Goal: Information Seeking & Learning: Find specific fact

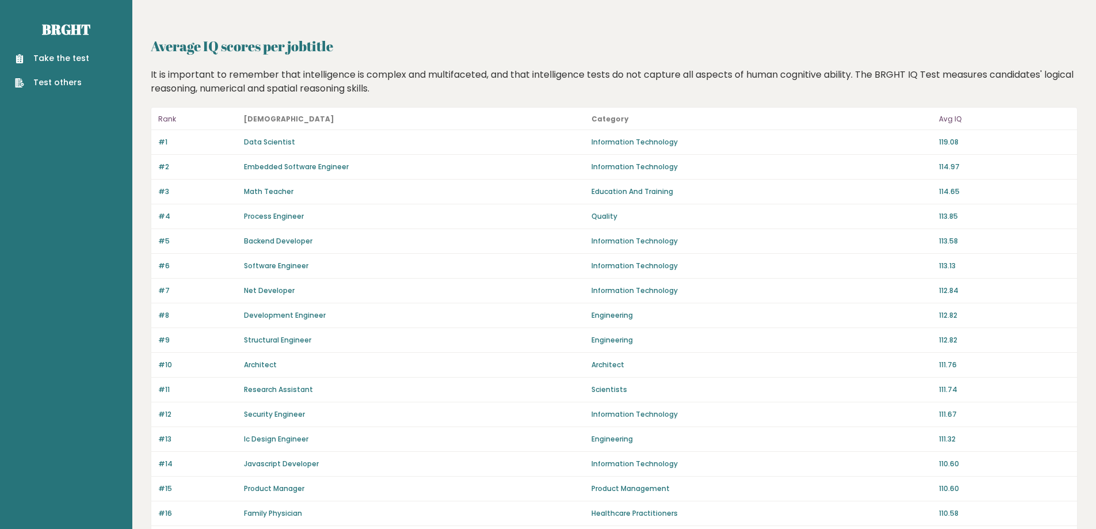
click at [949, 119] on p "Avg IQ" at bounding box center [1004, 119] width 131 height 14
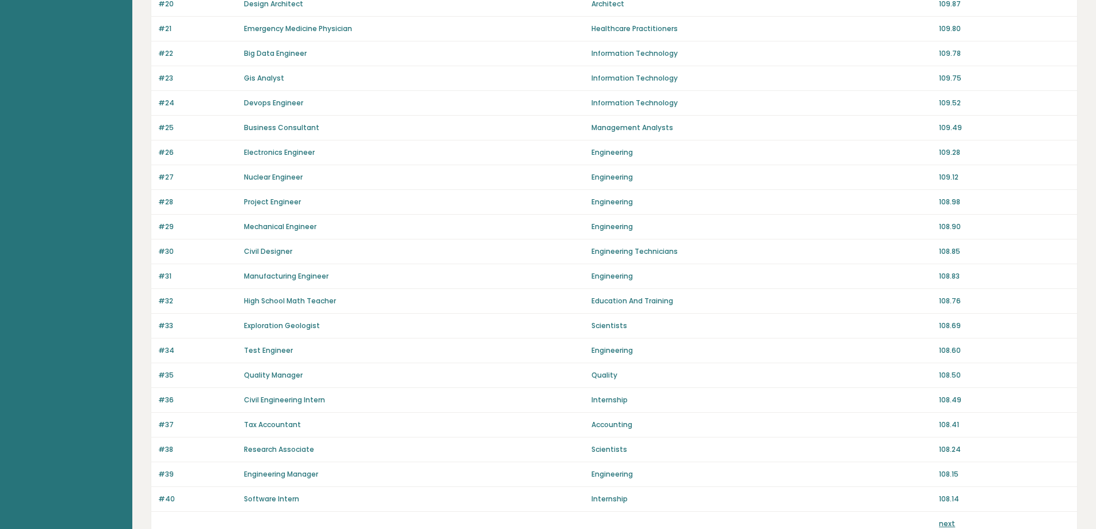
scroll to position [689, 0]
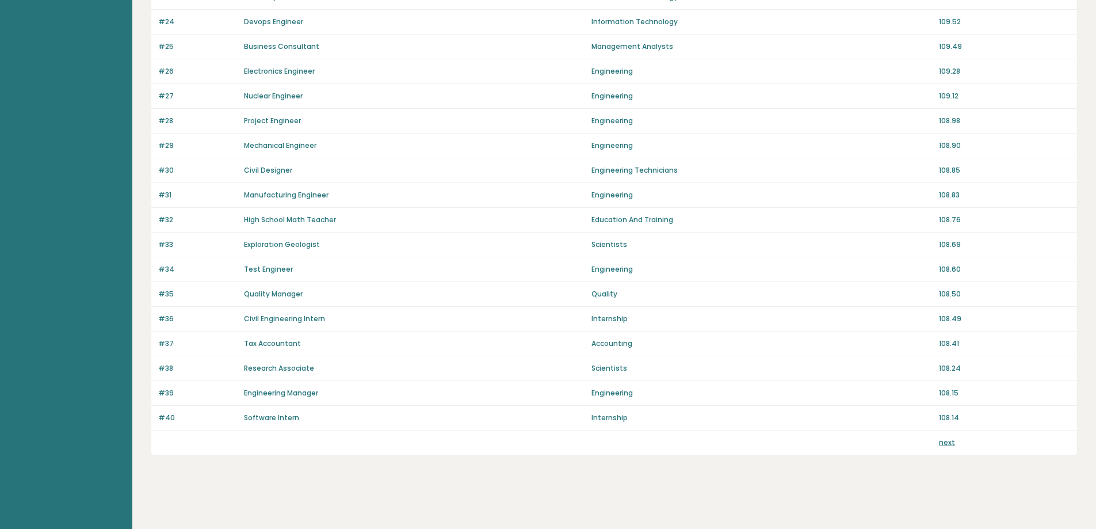
click at [946, 441] on link "next" at bounding box center [947, 442] width 16 height 10
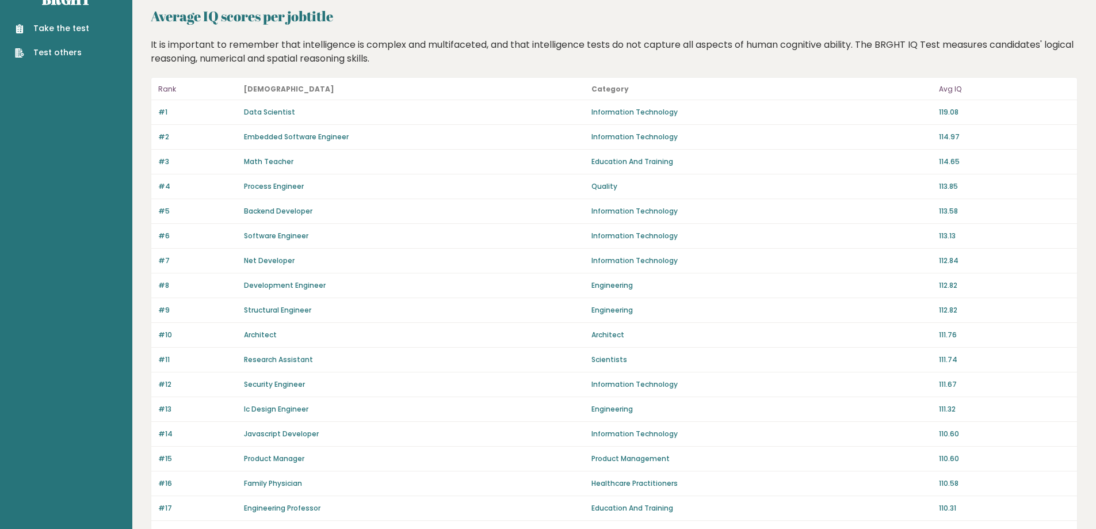
scroll to position [58, 0]
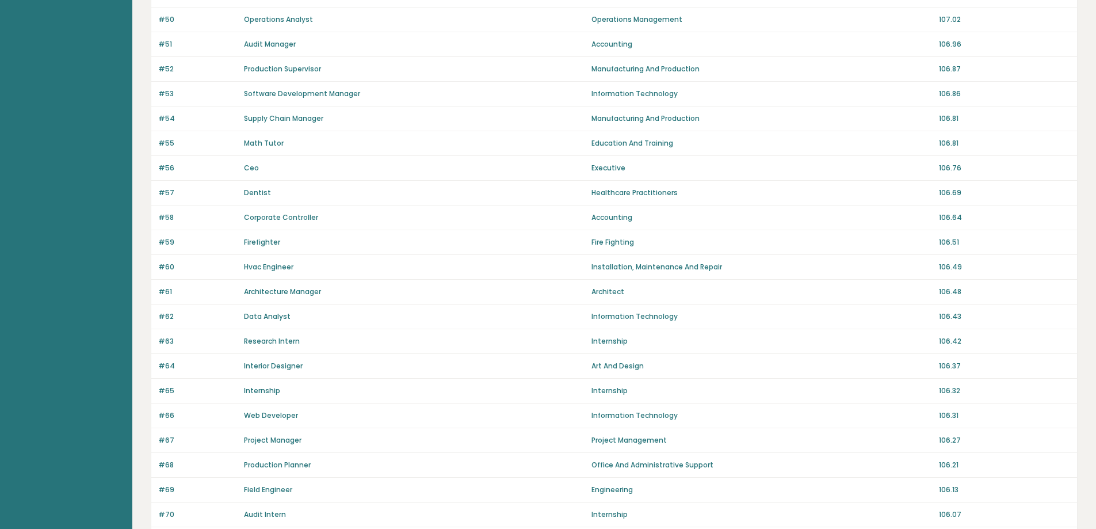
scroll to position [689, 0]
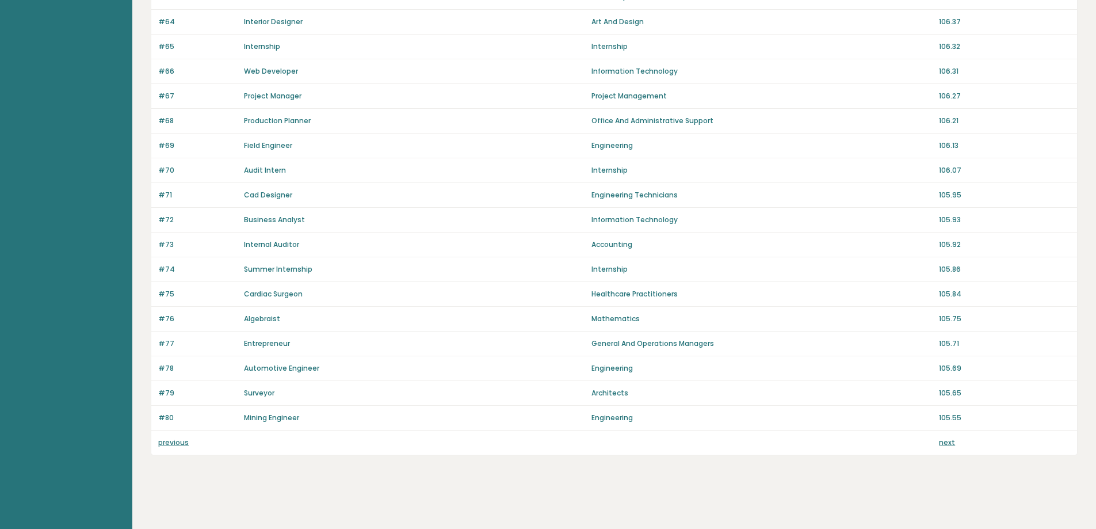
click at [945, 442] on link "next" at bounding box center [947, 442] width 16 height 10
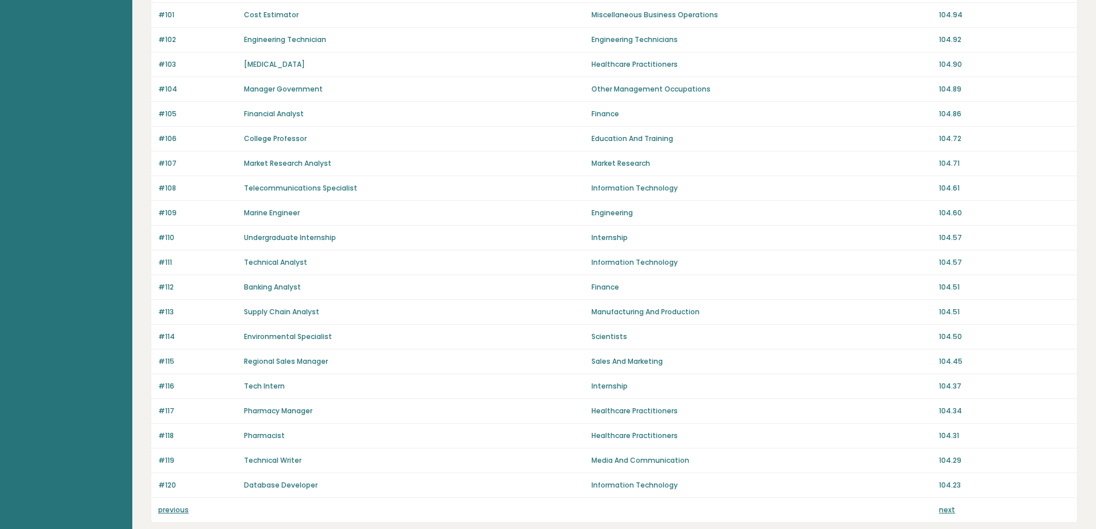
scroll to position [689, 0]
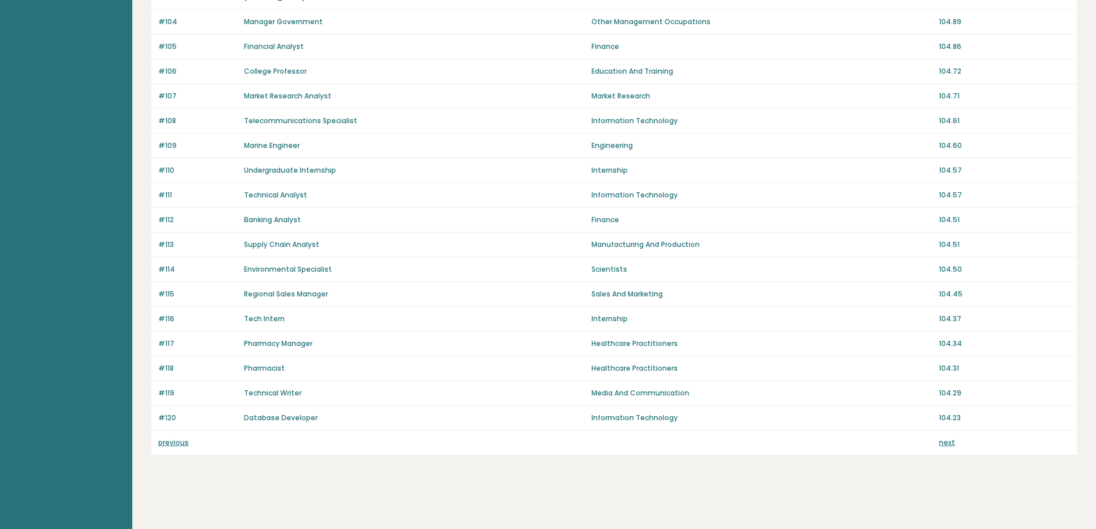
click at [943, 441] on link "next" at bounding box center [947, 442] width 16 height 10
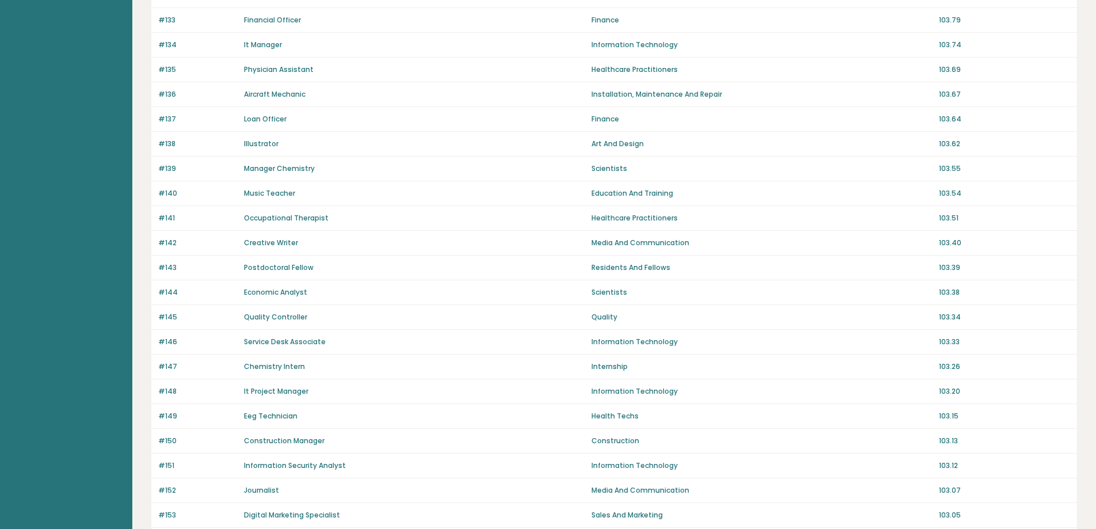
scroll to position [689, 0]
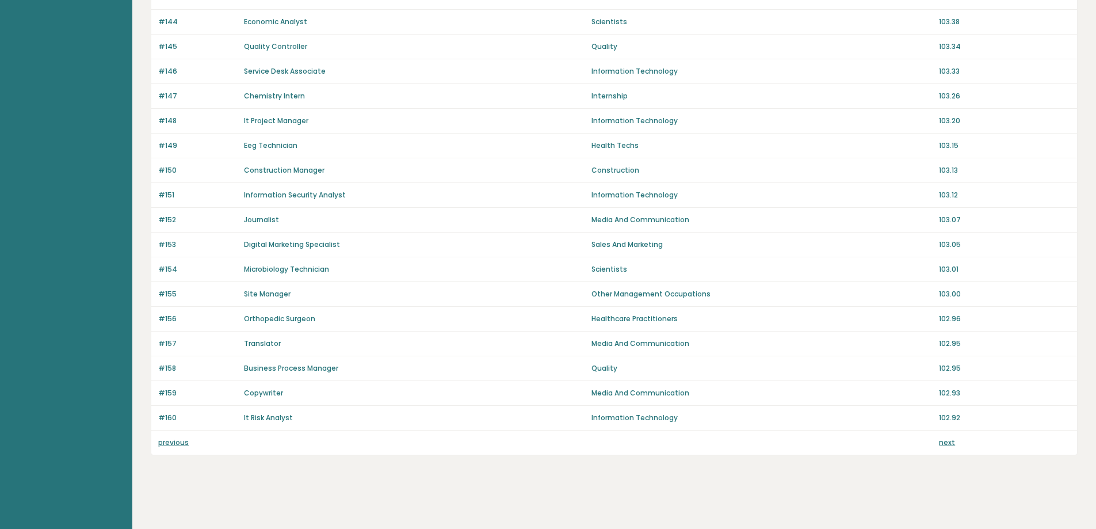
click at [947, 442] on link "next" at bounding box center [947, 442] width 16 height 10
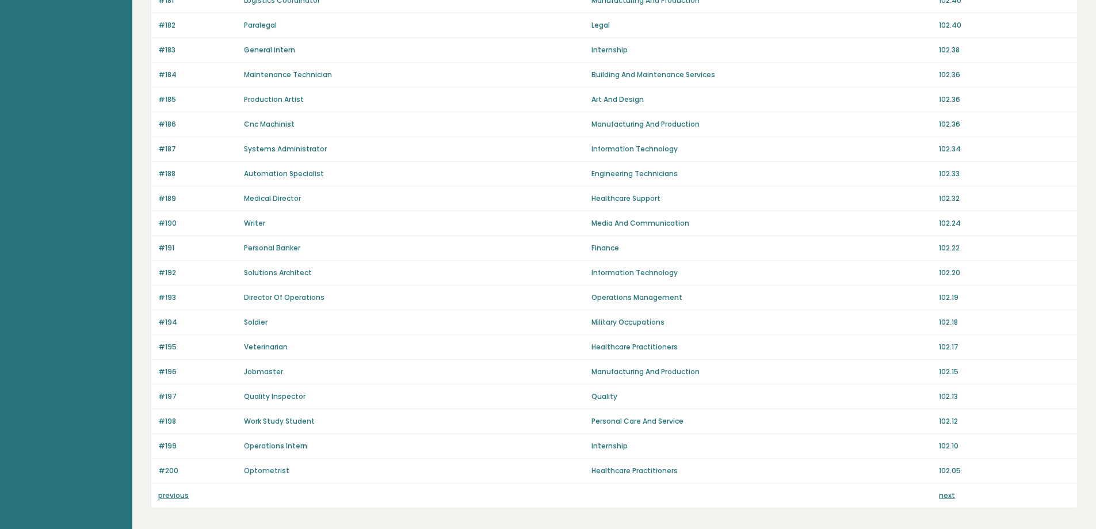
scroll to position [689, 0]
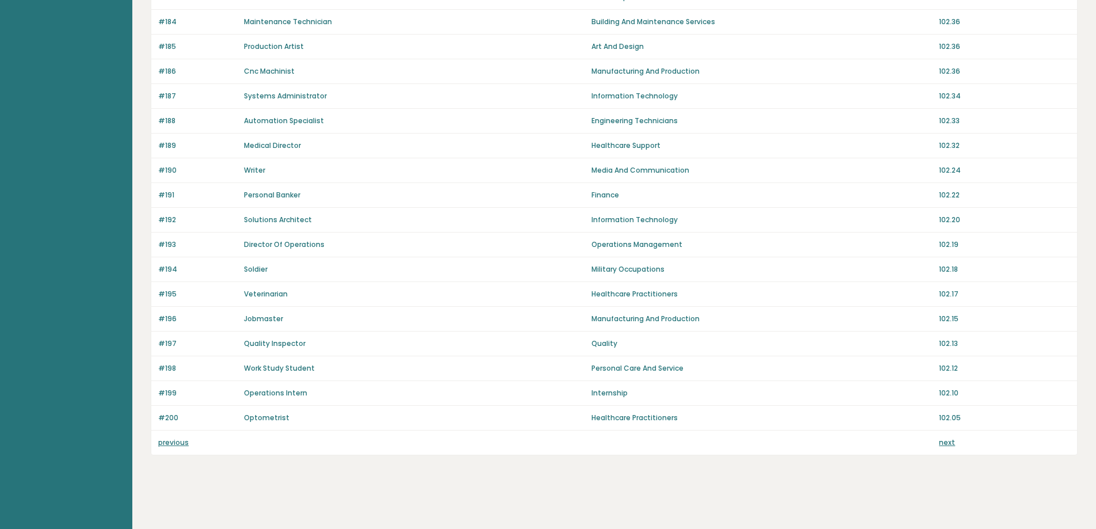
click at [947, 444] on link "next" at bounding box center [947, 442] width 16 height 10
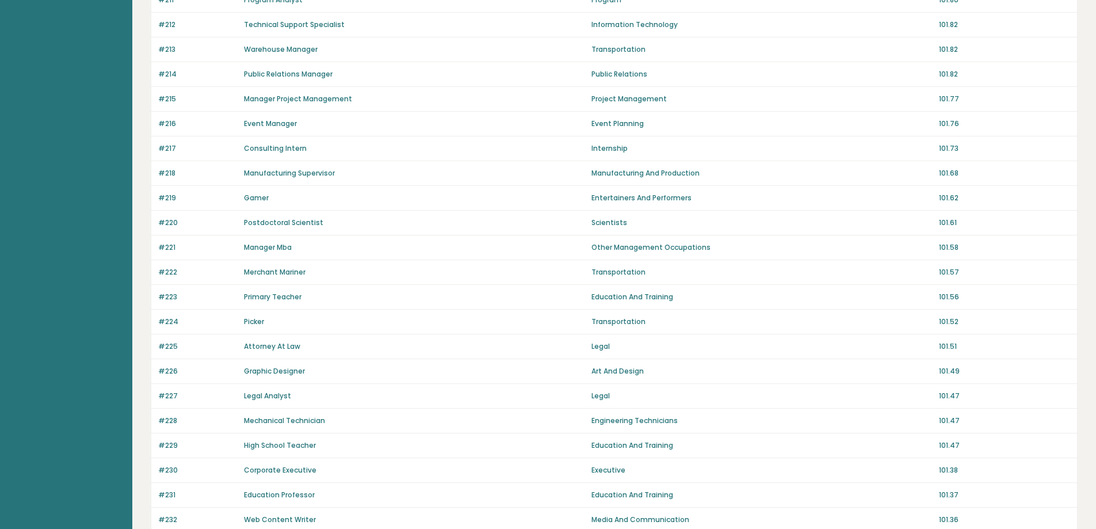
scroll to position [403, 0]
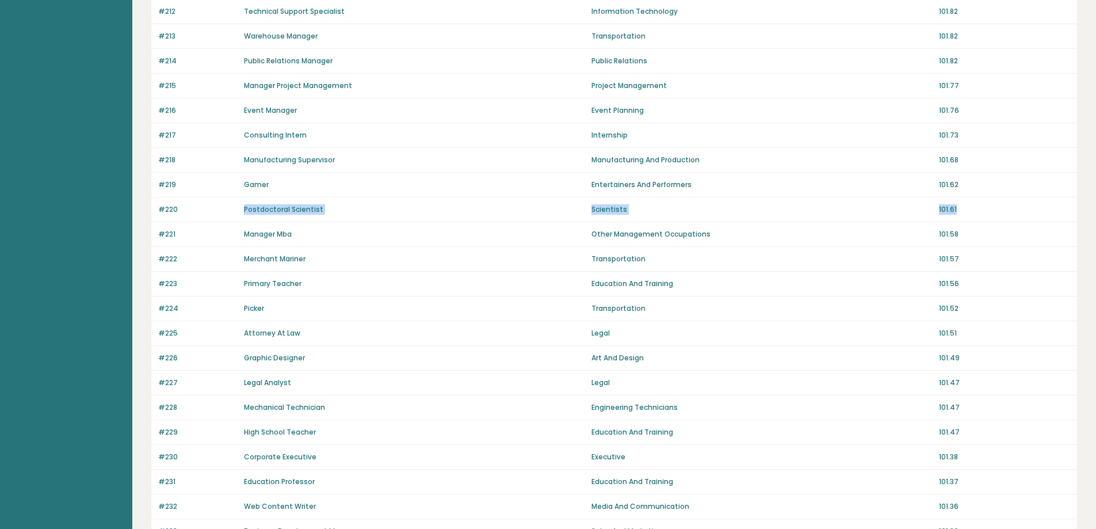
drag, startPoint x: 242, startPoint y: 207, endPoint x: 972, endPoint y: 209, distance: 729.4
click at [972, 209] on div "#220 Postdoctoral Scientist Scientists 101.61" at bounding box center [614, 209] width 926 height 25
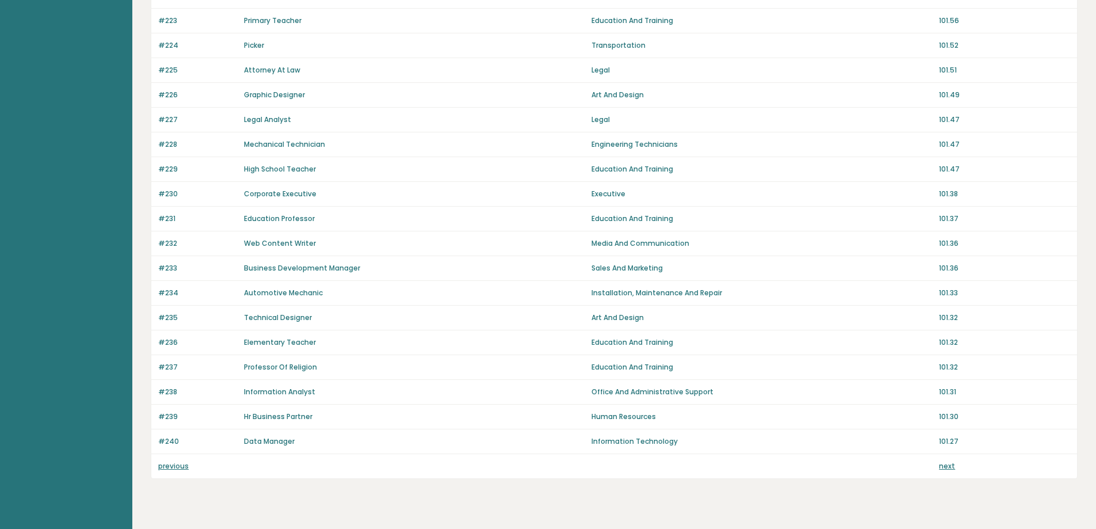
scroll to position [689, 0]
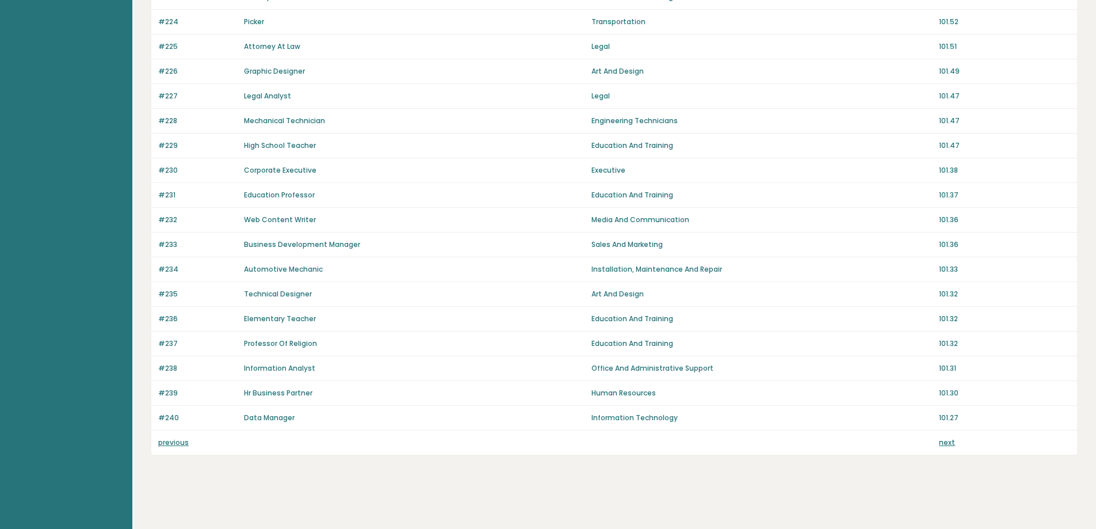
click at [943, 440] on link "next" at bounding box center [947, 442] width 16 height 10
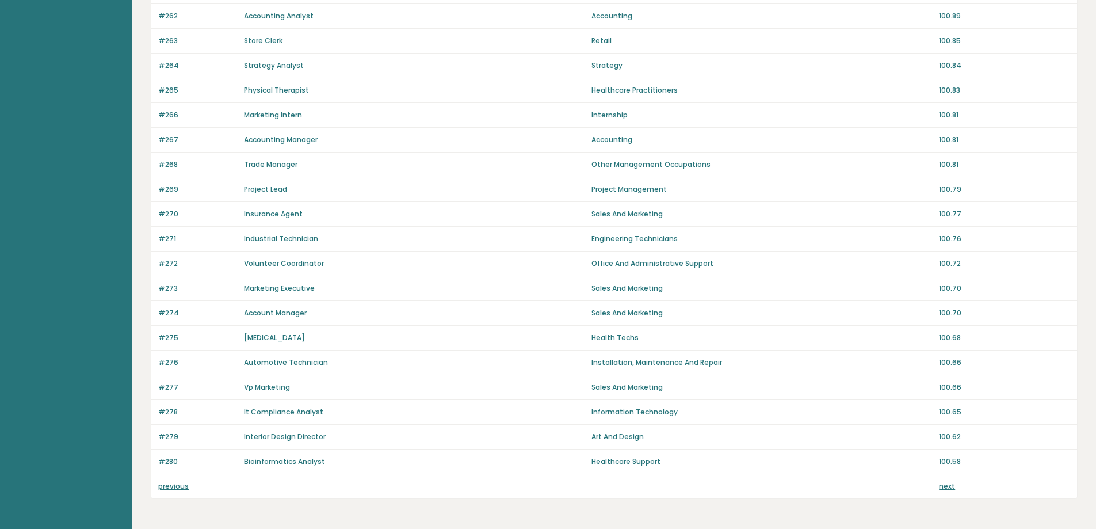
scroll to position [689, 0]
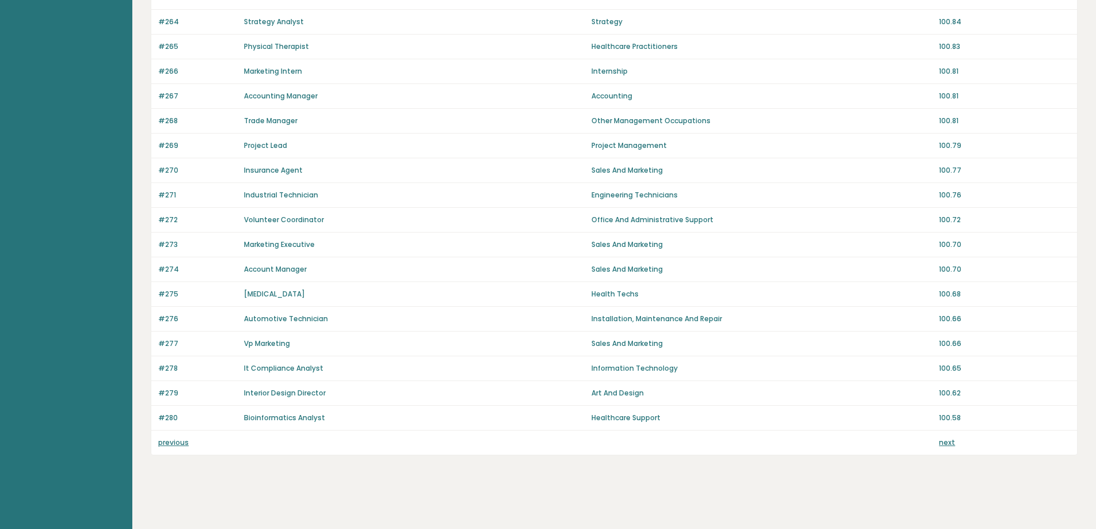
click at [946, 439] on link "next" at bounding box center [947, 442] width 16 height 10
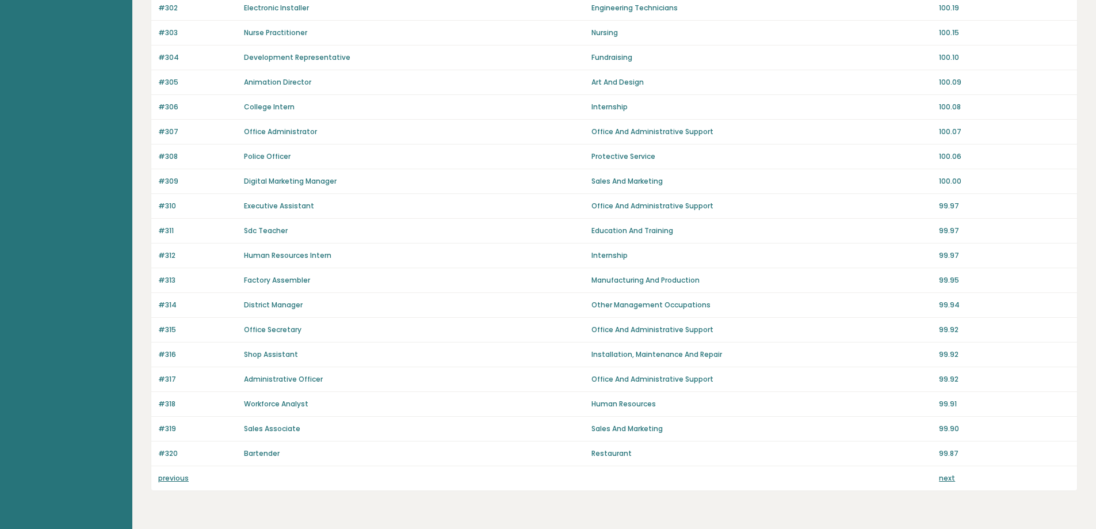
scroll to position [689, 0]
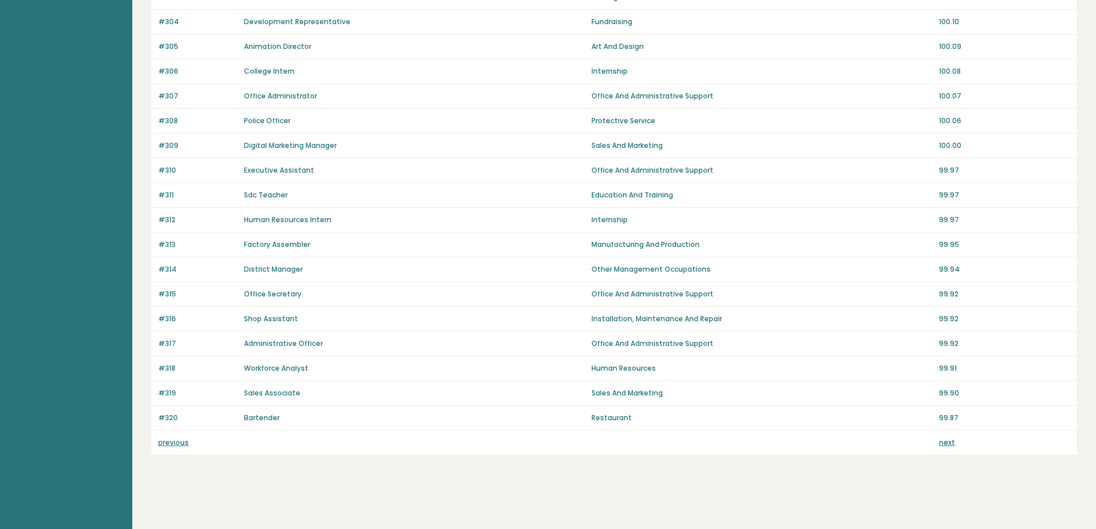
click at [947, 442] on link "next" at bounding box center [947, 442] width 16 height 10
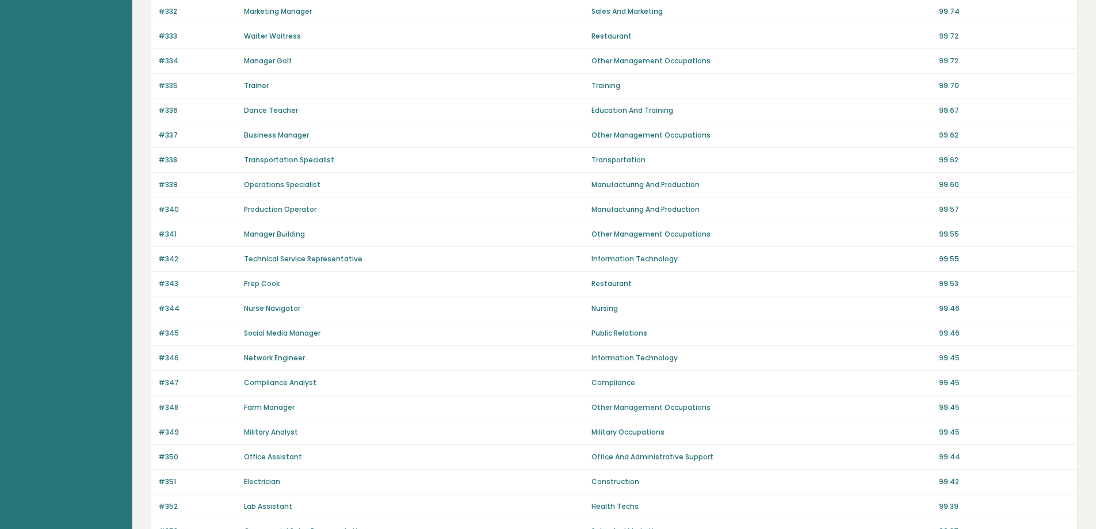
scroll to position [689, 0]
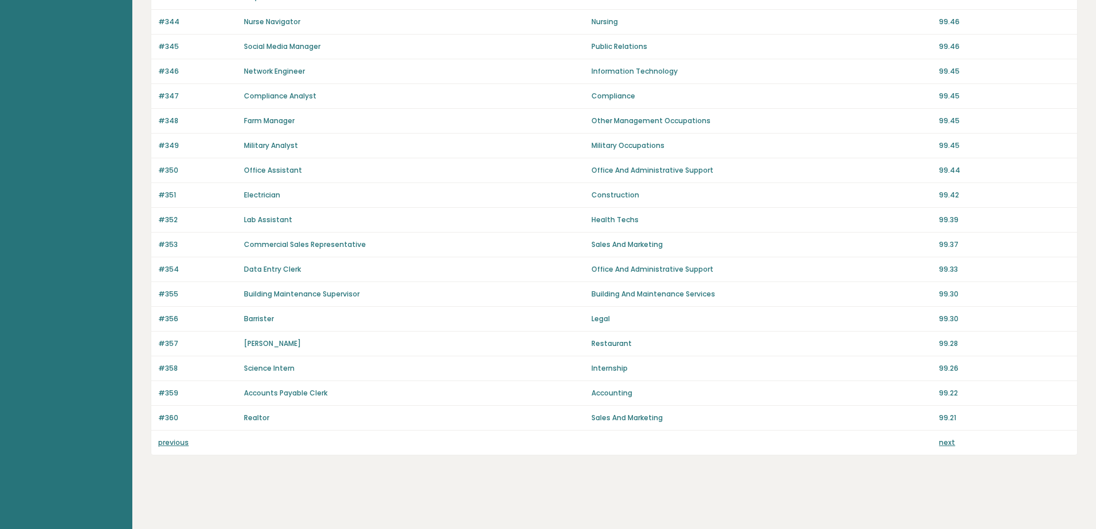
click at [947, 440] on link "next" at bounding box center [947, 442] width 16 height 10
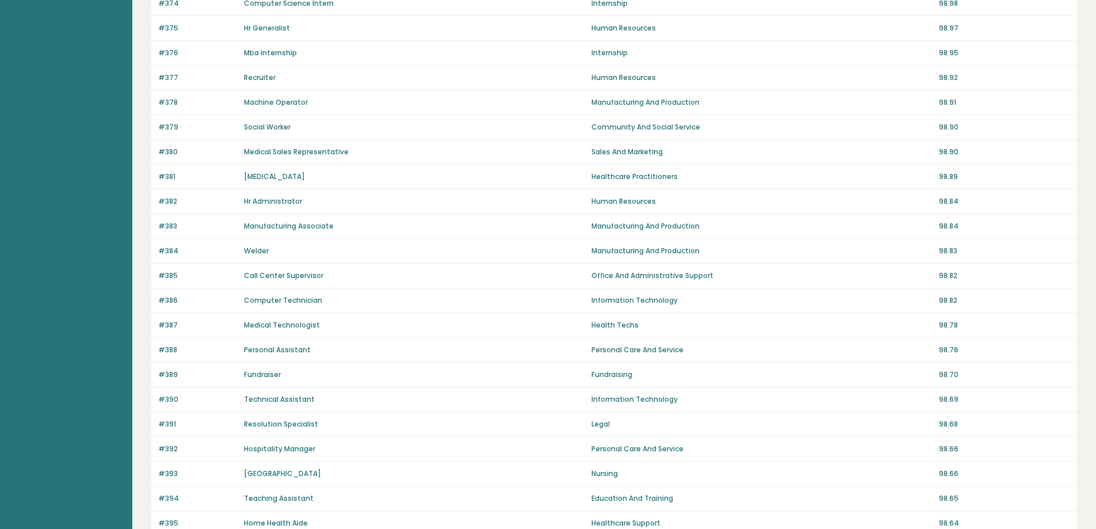
scroll to position [689, 0]
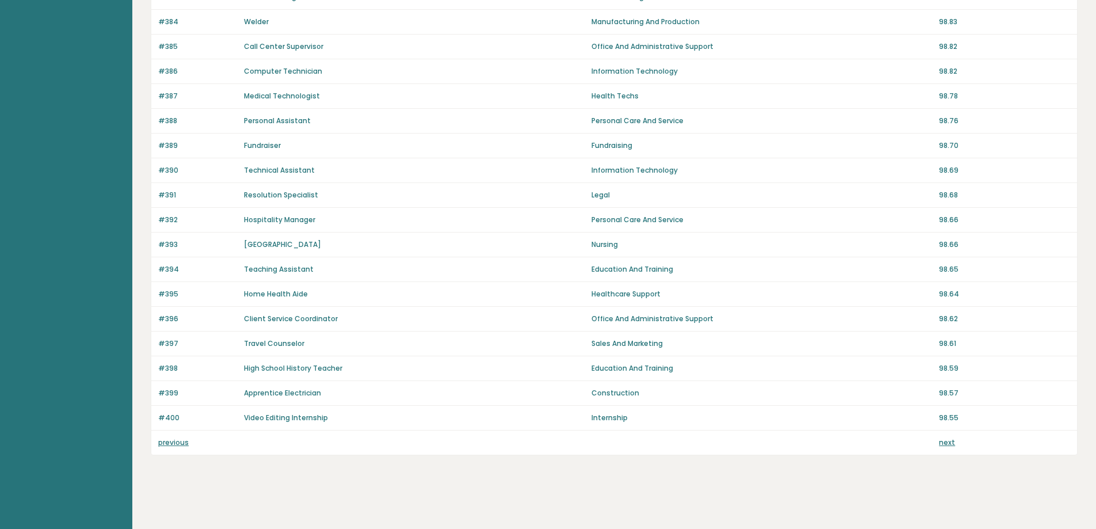
click at [947, 442] on link "next" at bounding box center [947, 442] width 16 height 10
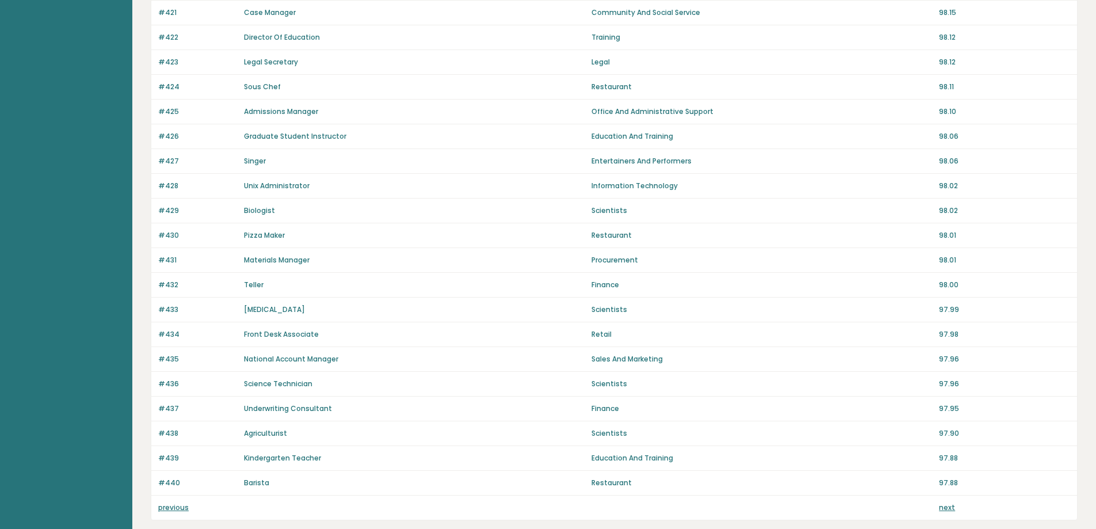
scroll to position [689, 0]
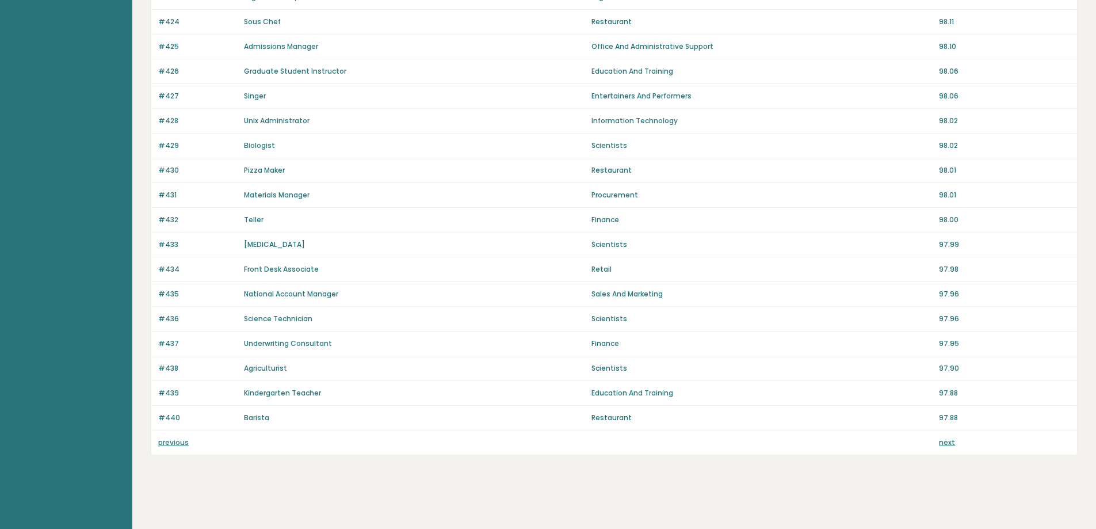
click at [946, 438] on link "next" at bounding box center [947, 442] width 16 height 10
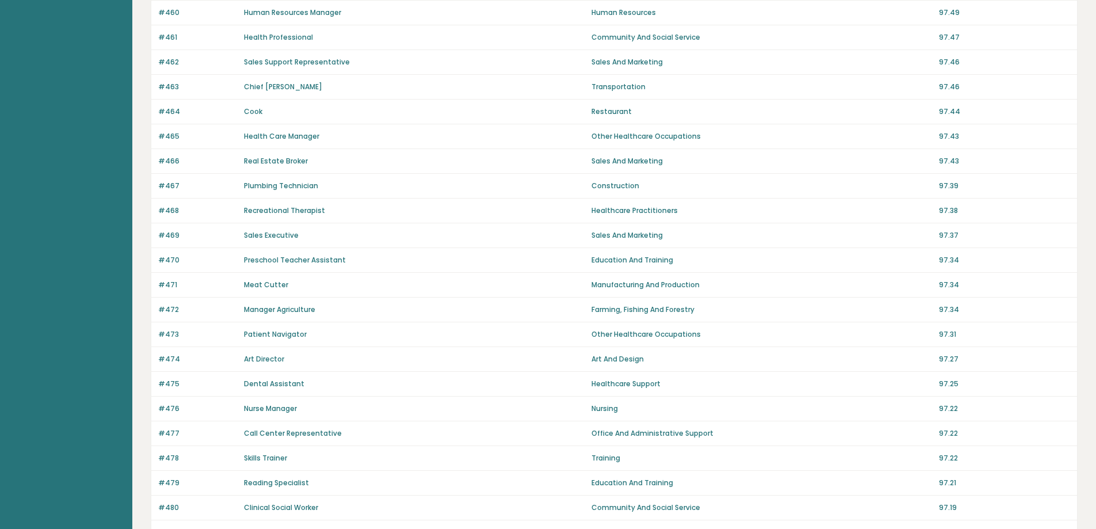
scroll to position [689, 0]
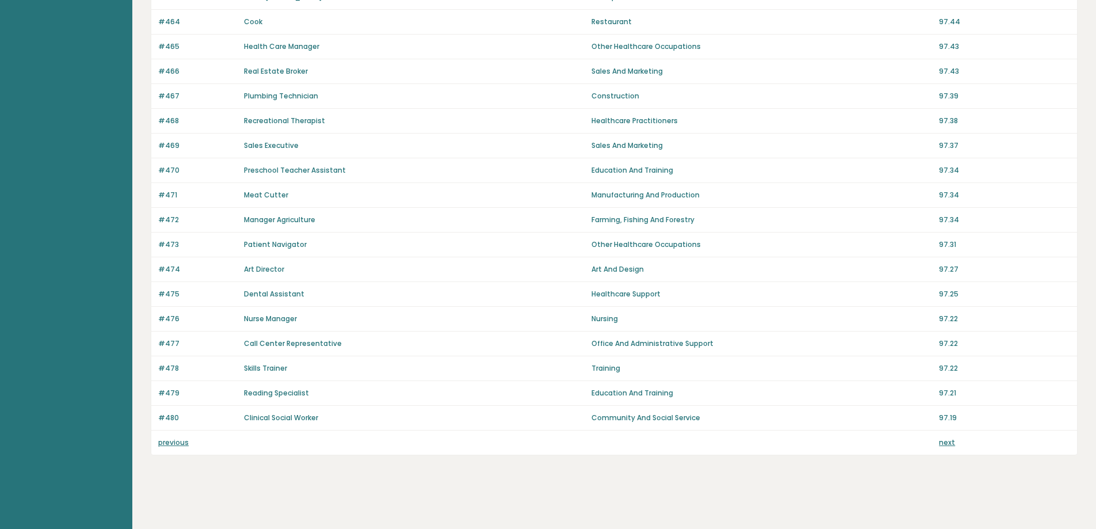
click at [947, 442] on link "next" at bounding box center [947, 442] width 16 height 10
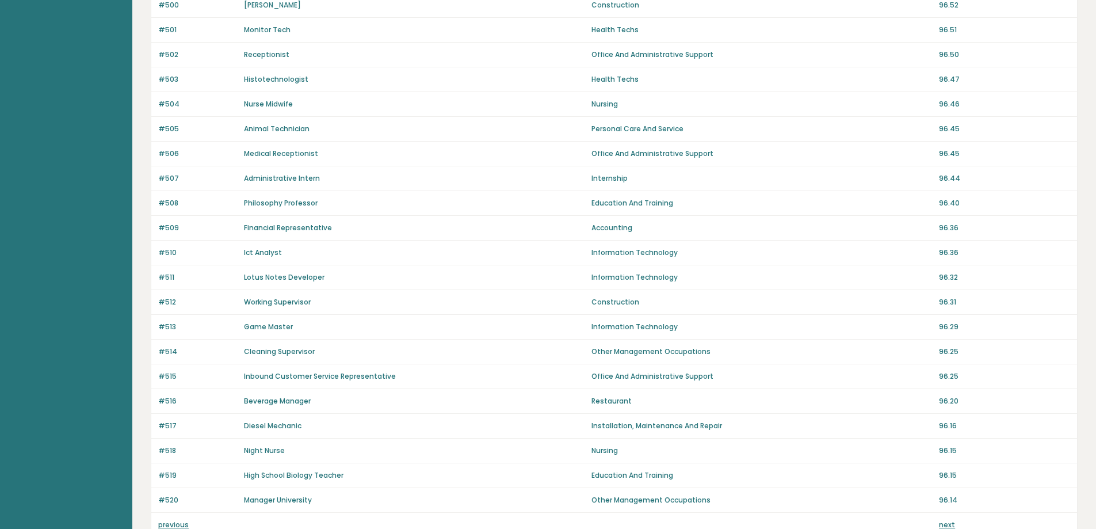
scroll to position [689, 0]
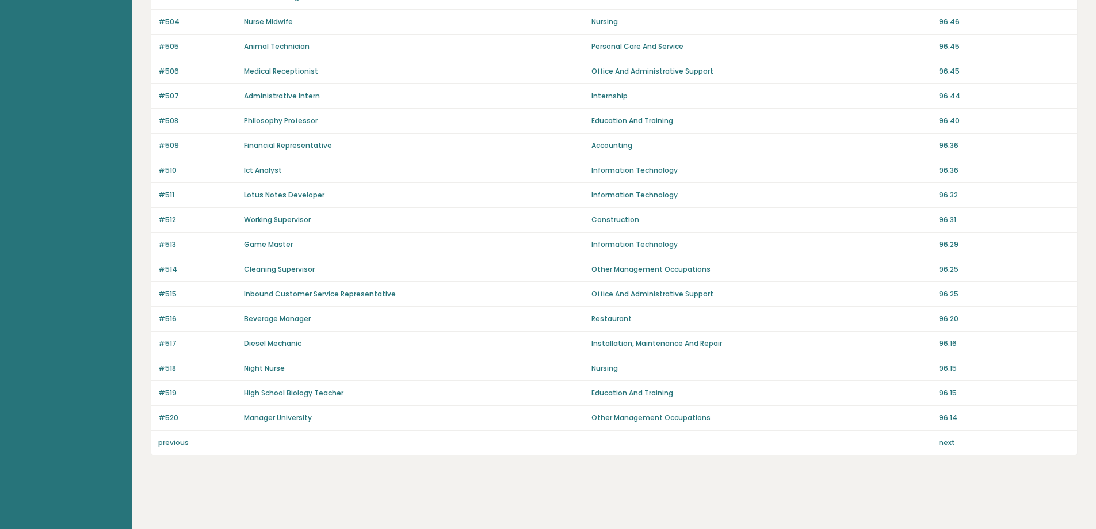
click at [947, 442] on link "next" at bounding box center [947, 442] width 16 height 10
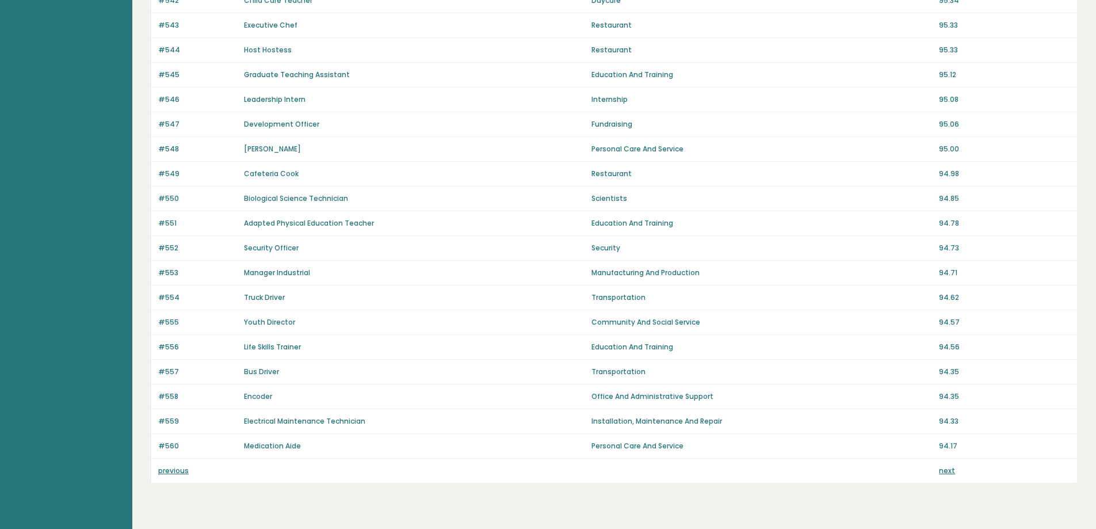
scroll to position [689, 0]
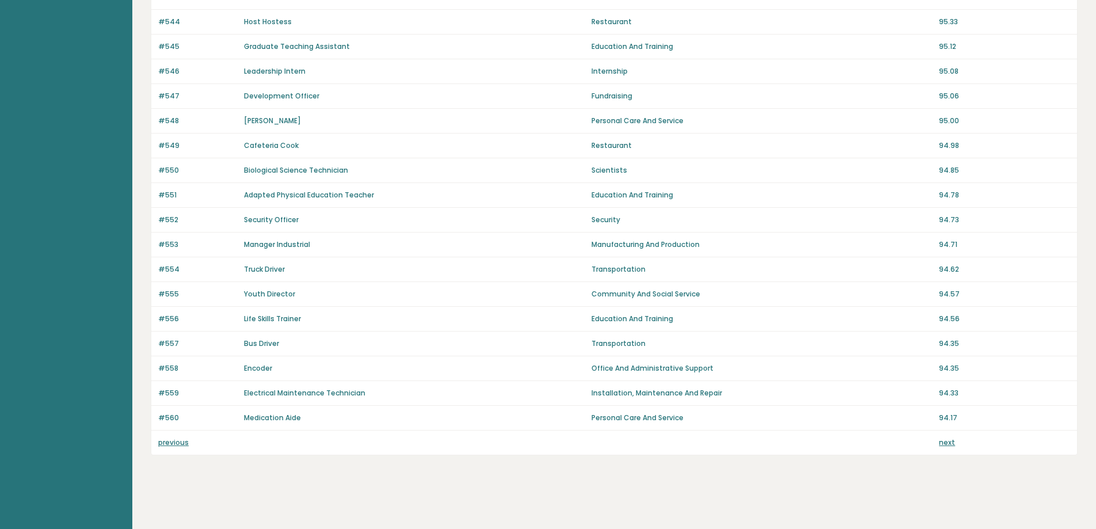
click at [941, 442] on link "next" at bounding box center [947, 442] width 16 height 10
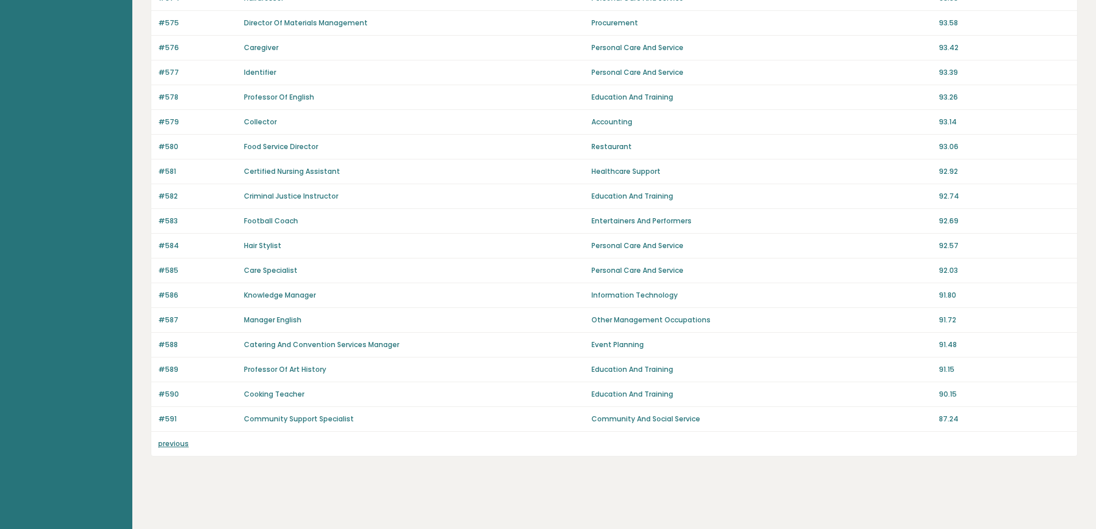
scroll to position [467, 0]
